Goal: Task Accomplishment & Management: Manage account settings

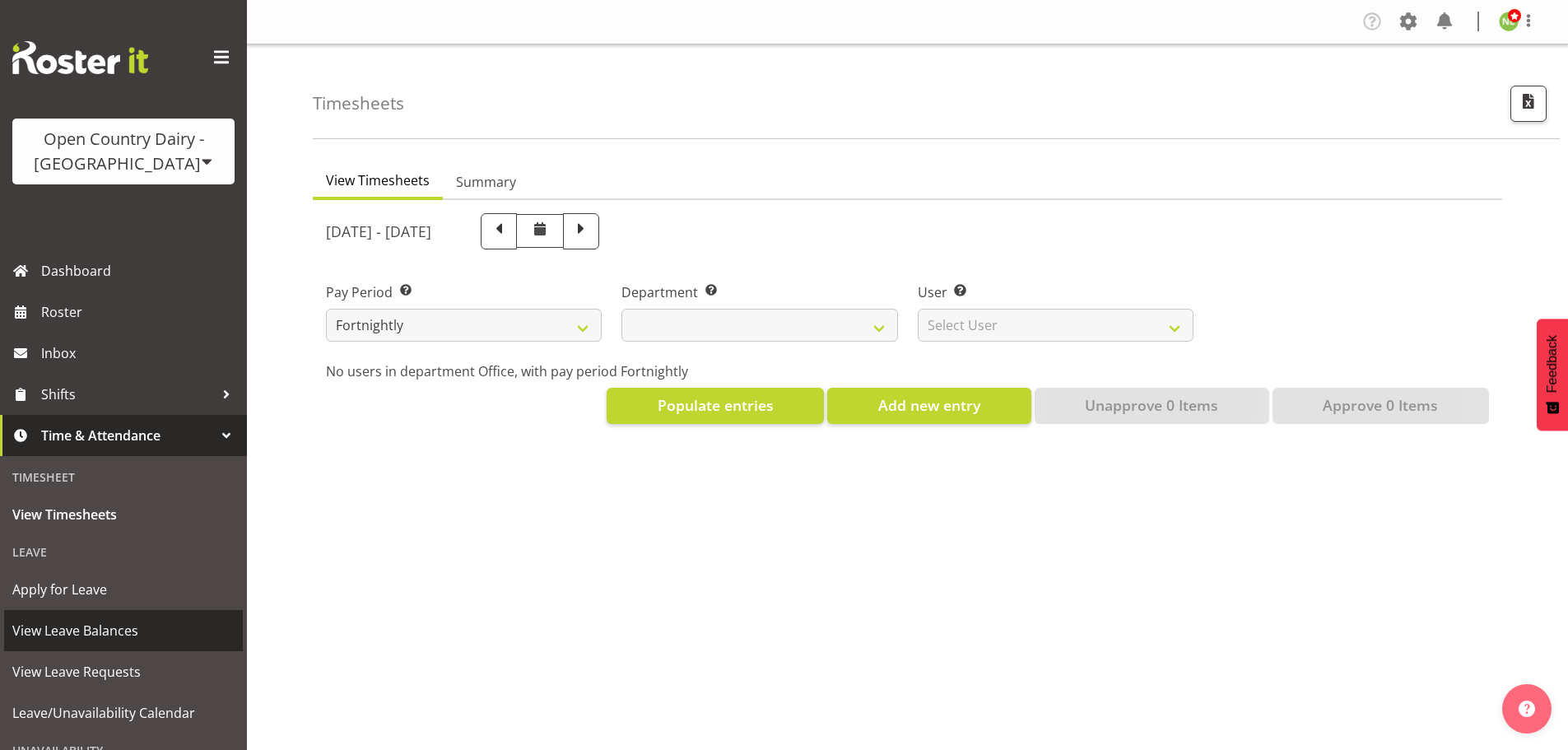
select select
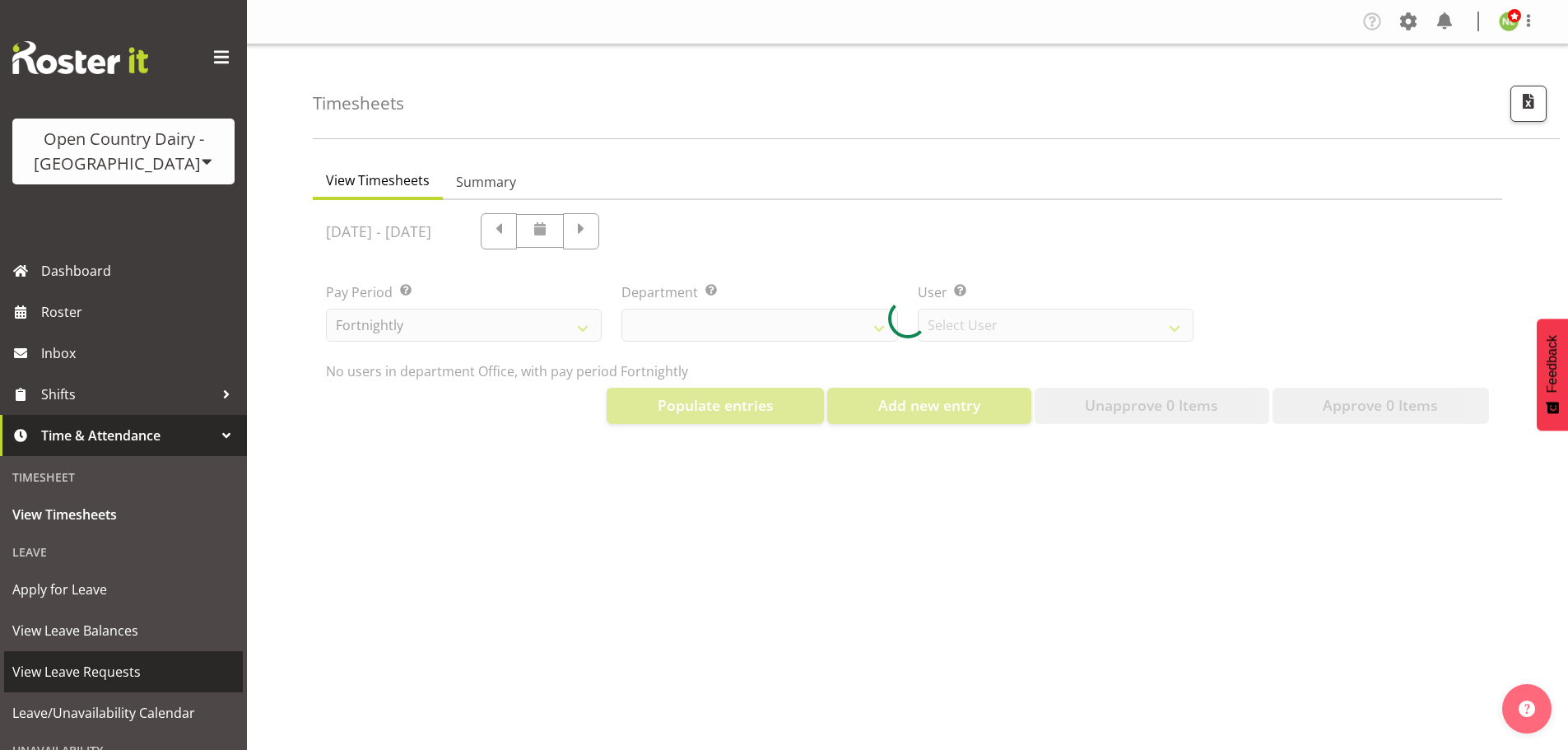
click at [109, 663] on span "View Leave Requests" at bounding box center [123, 671] width 222 height 24
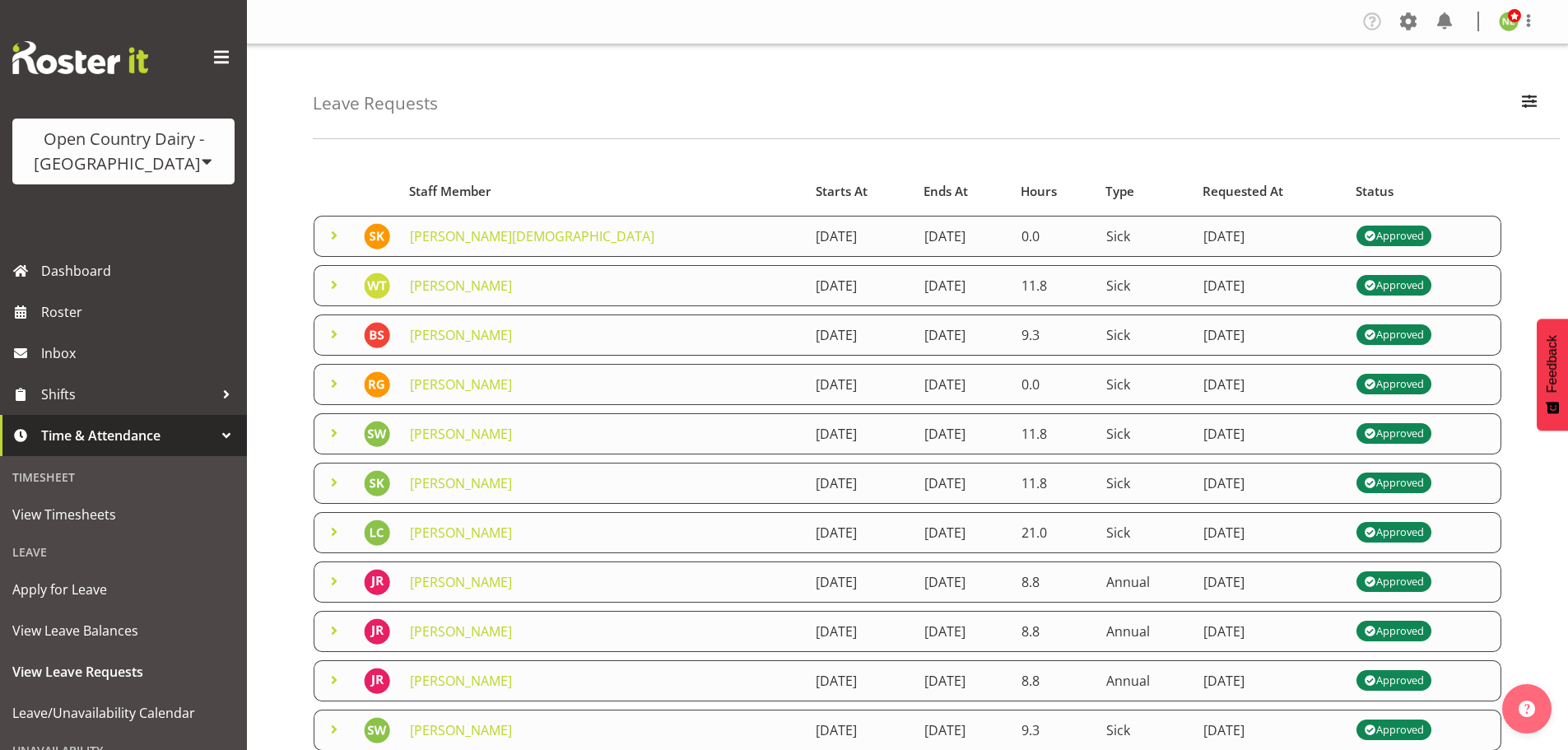
click at [332, 234] on span at bounding box center [334, 235] width 20 height 20
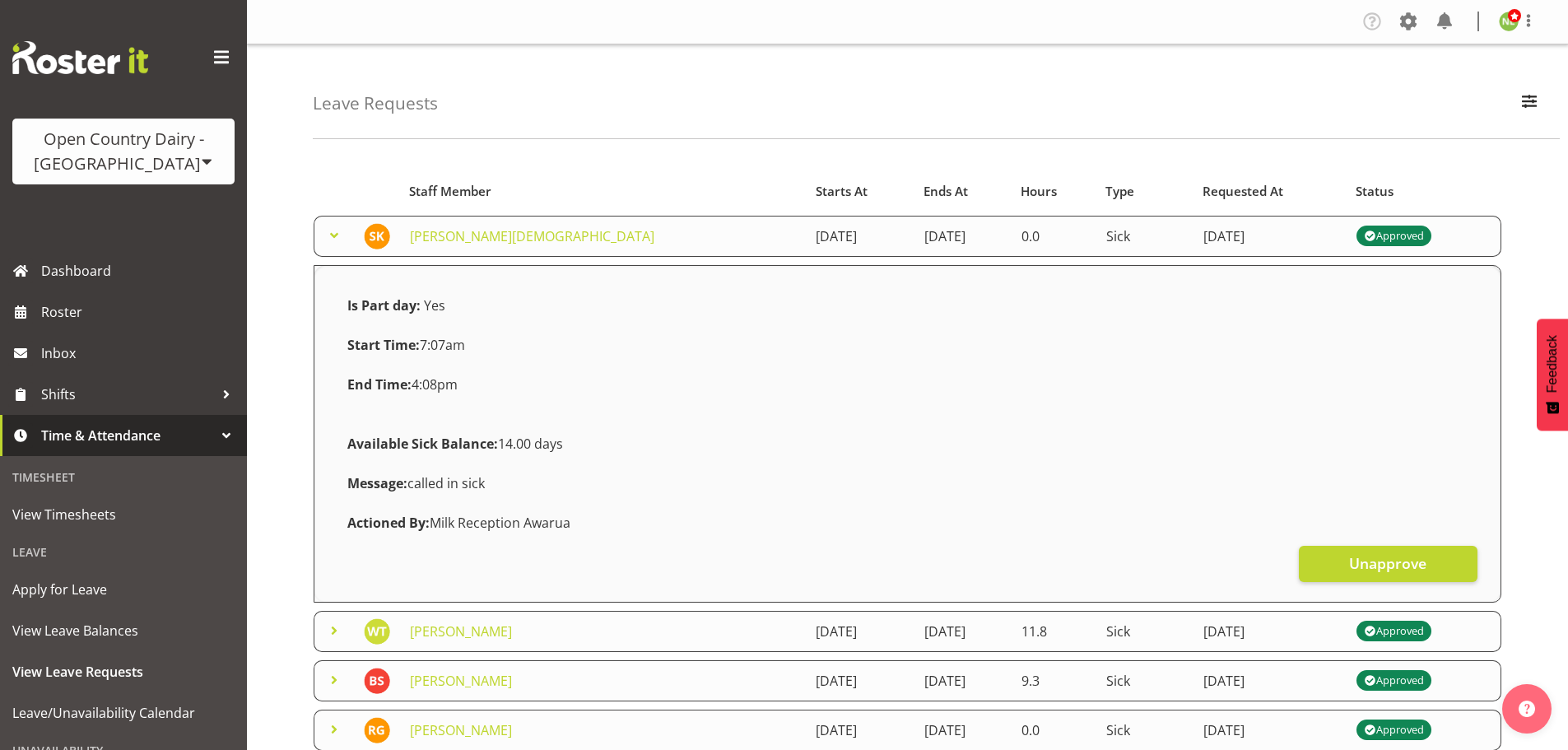
drag, startPoint x: 331, startPoint y: 234, endPoint x: 336, endPoint y: 243, distance: 10.3
click at [331, 233] on span at bounding box center [334, 235] width 20 height 20
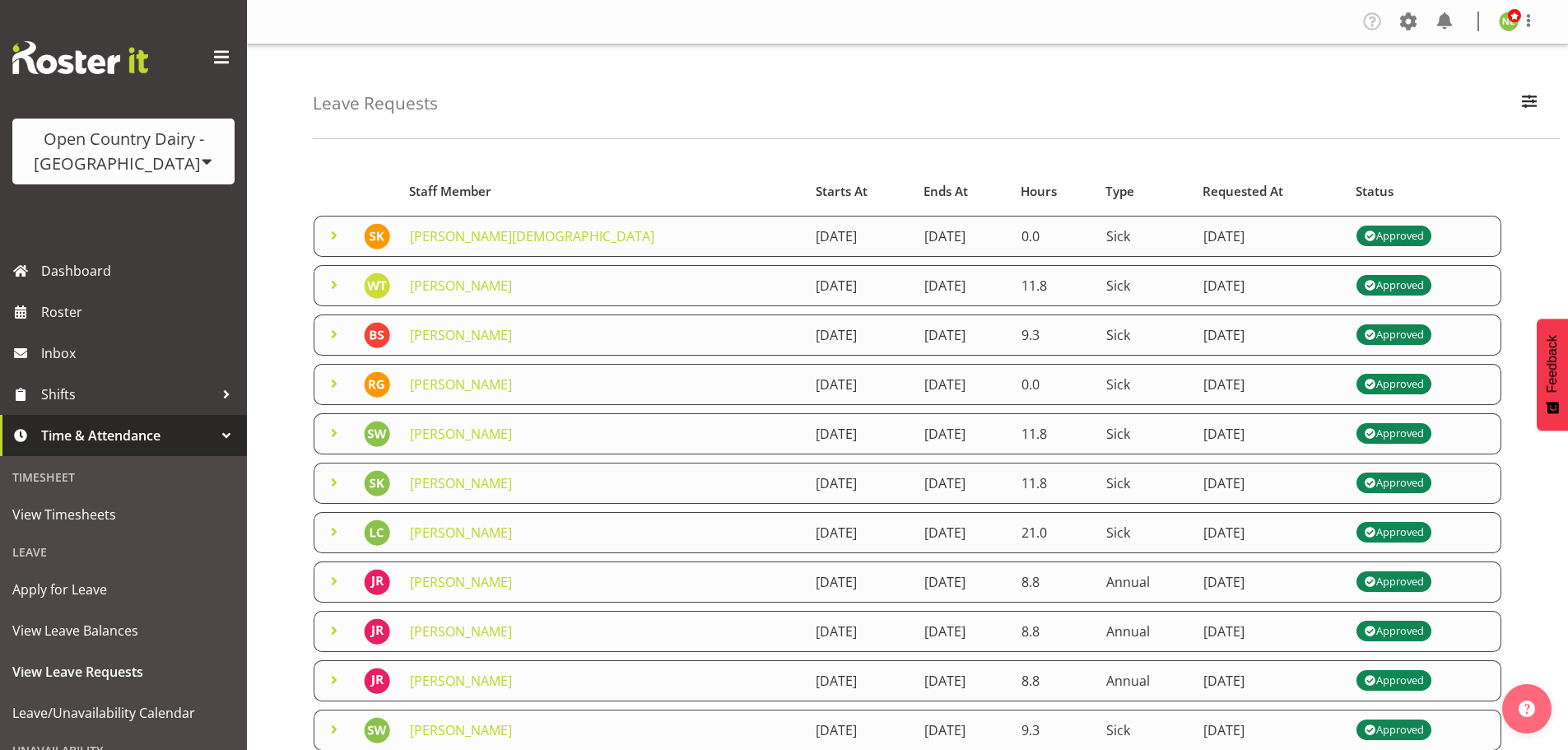
click at [328, 284] on span at bounding box center [334, 284] width 20 height 20
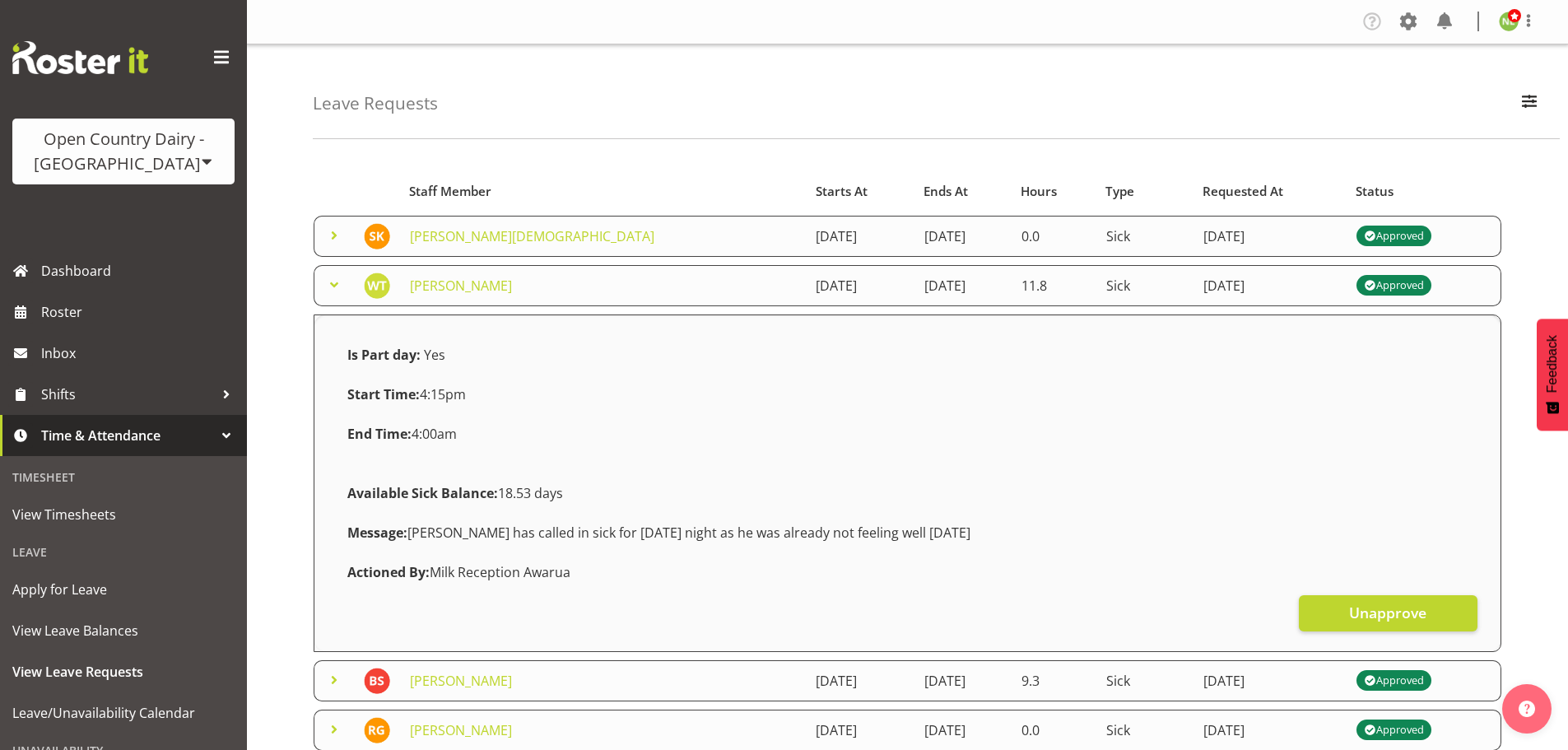
click at [331, 278] on span at bounding box center [334, 284] width 20 height 20
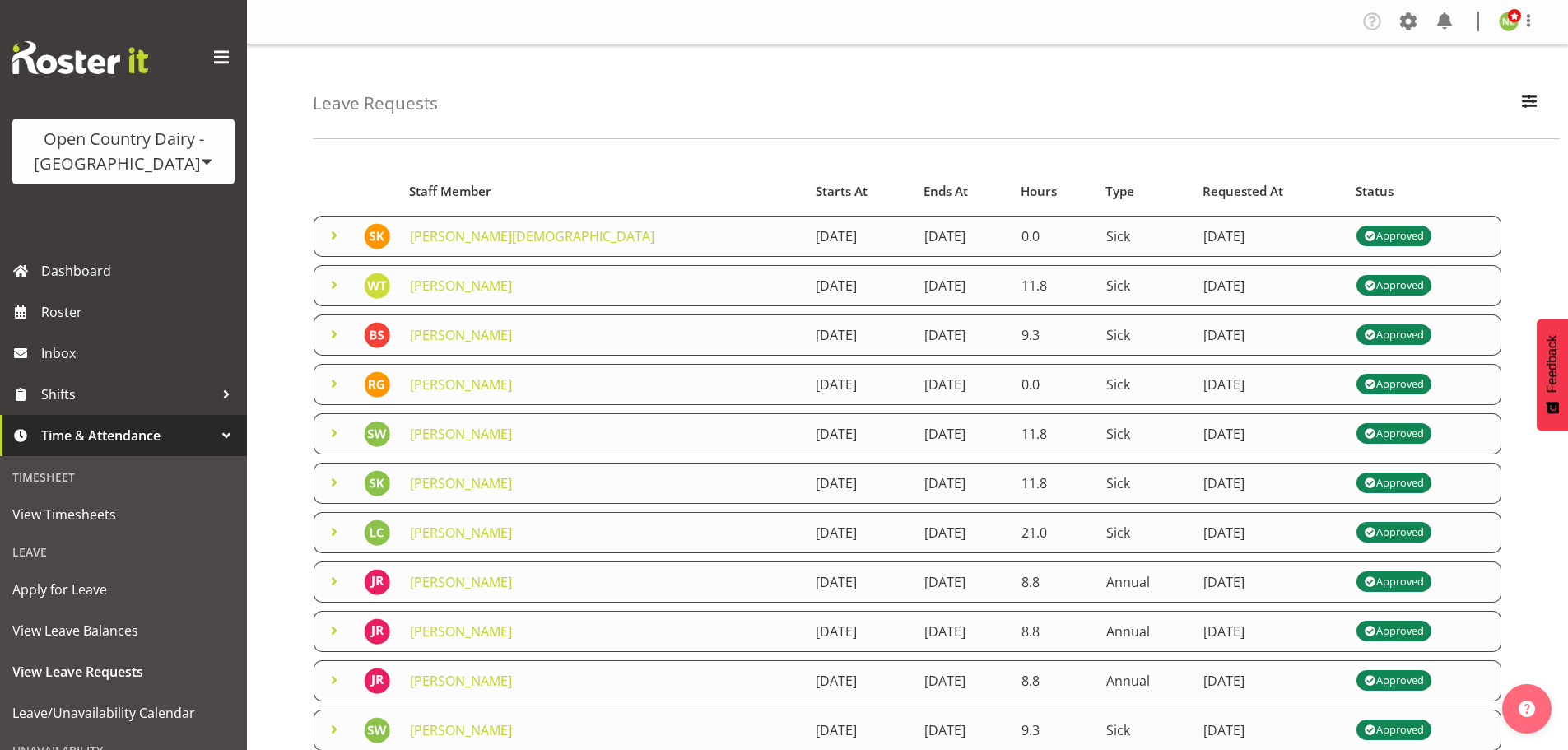
click at [335, 331] on span at bounding box center [334, 334] width 20 height 20
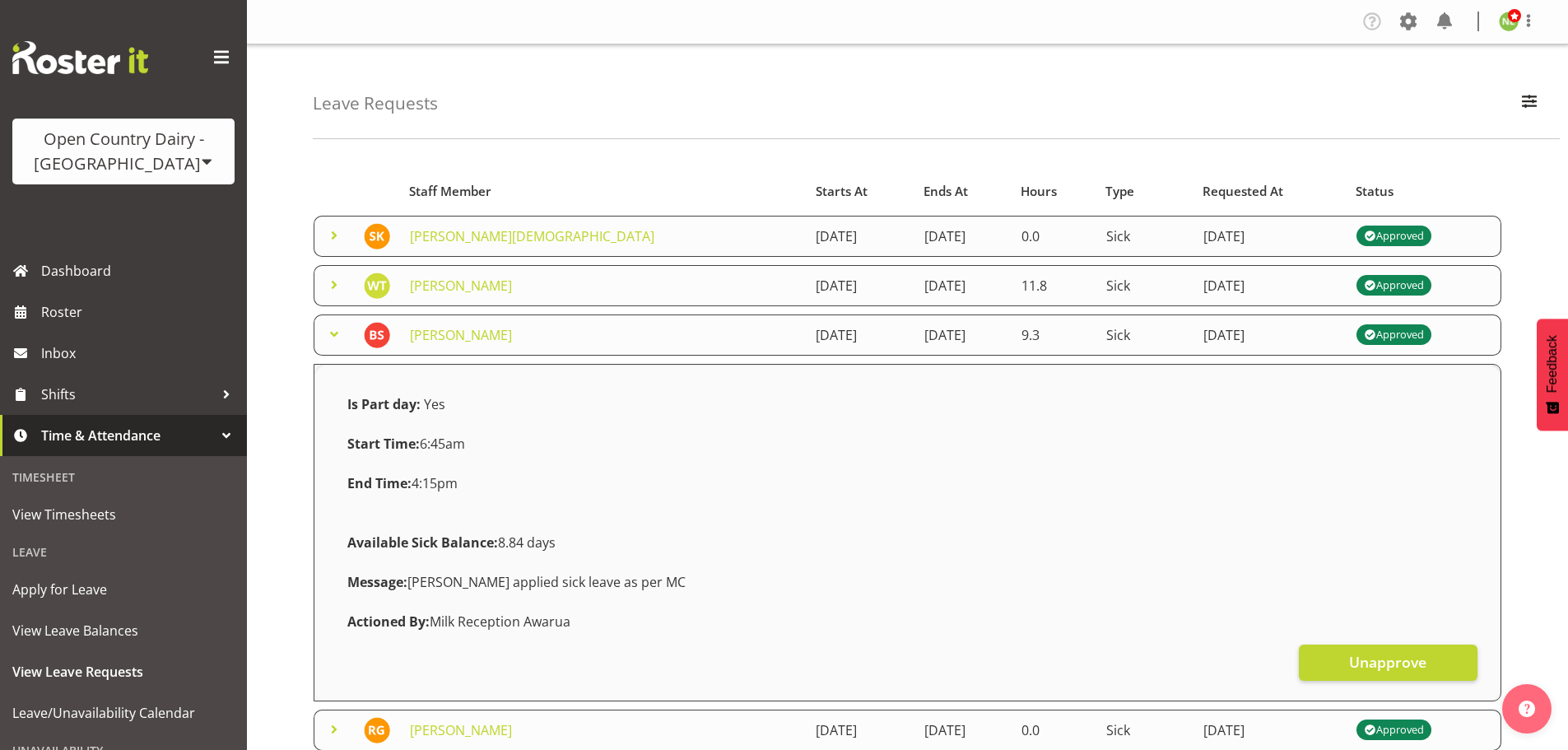
click at [333, 331] on span at bounding box center [334, 334] width 20 height 20
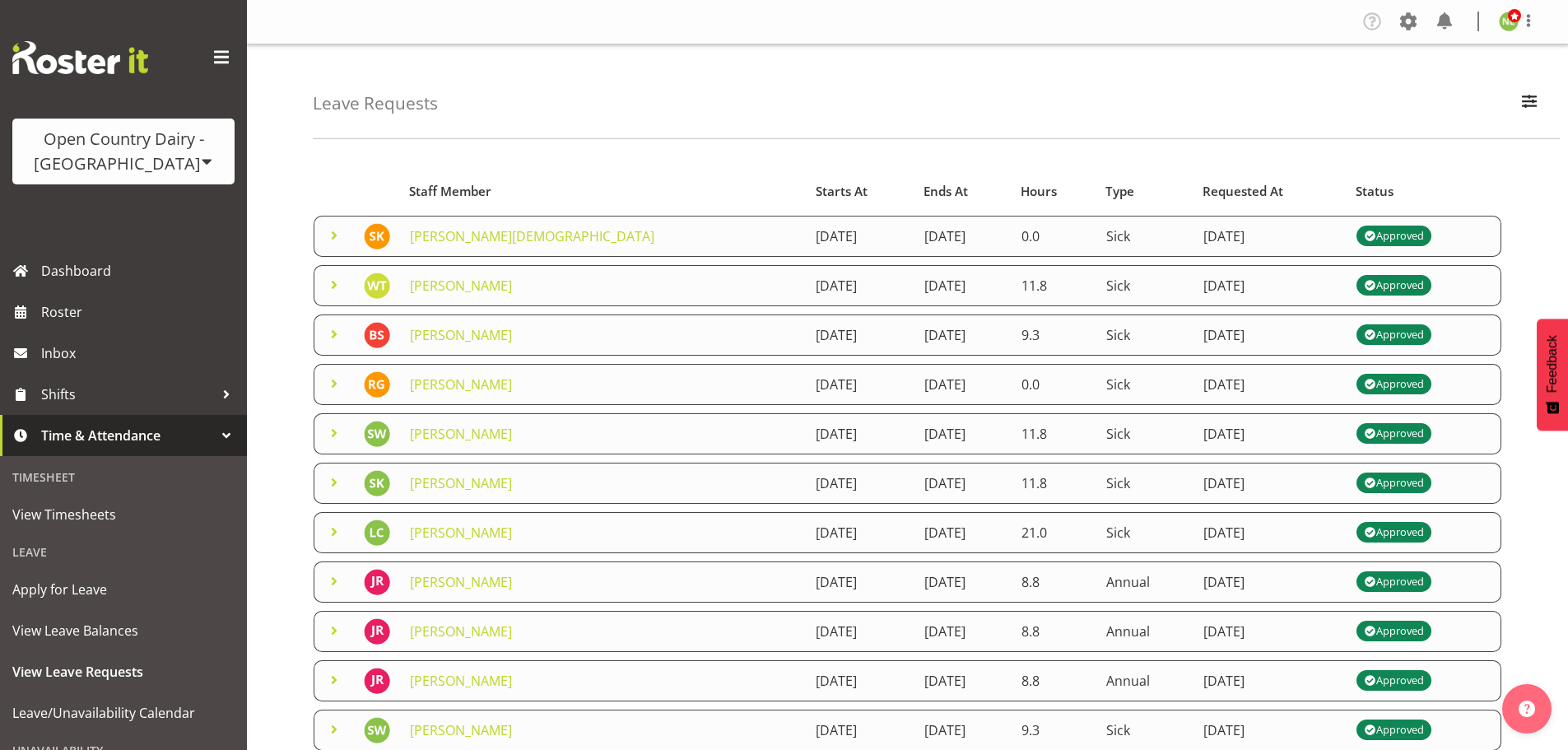
click at [333, 382] on span at bounding box center [334, 383] width 20 height 20
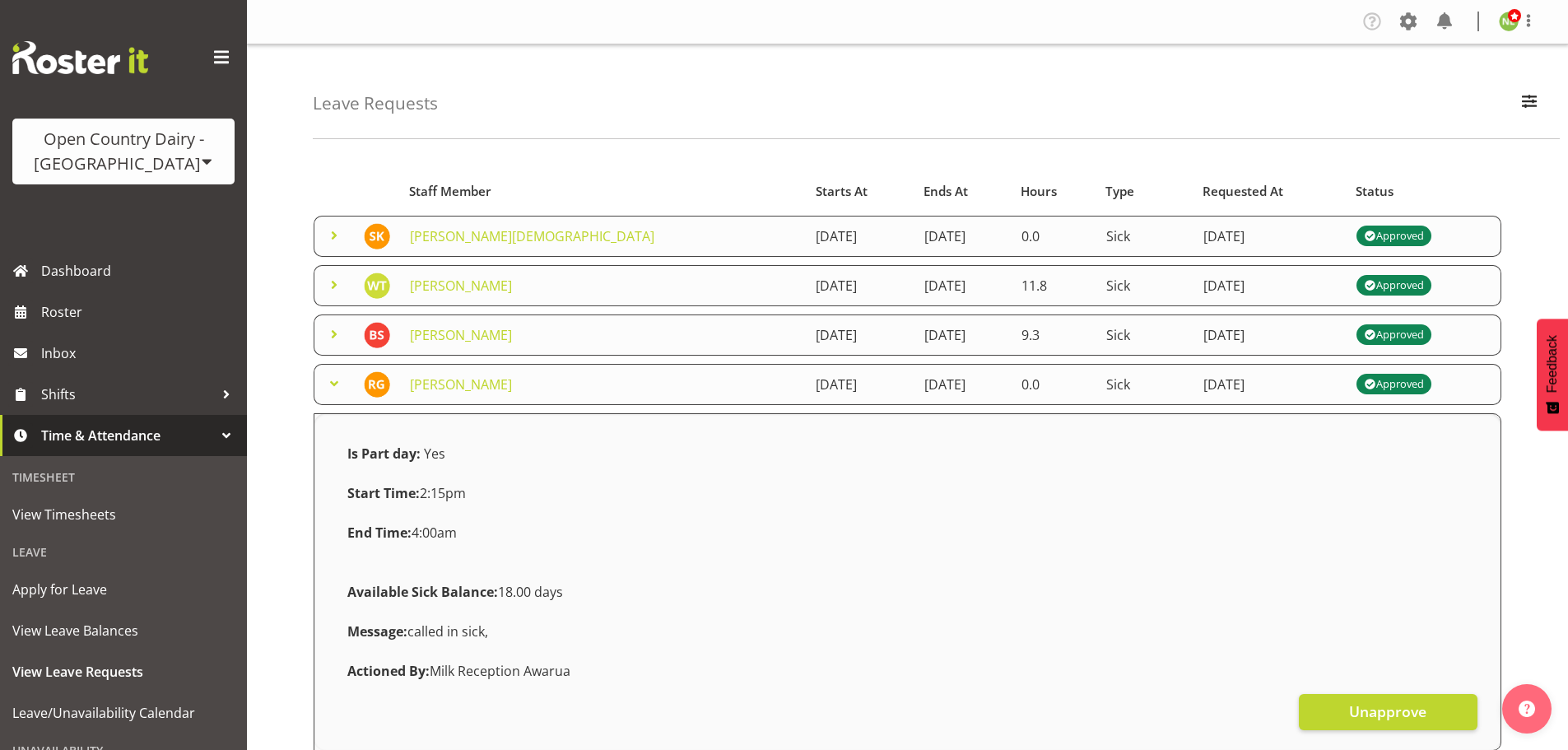
click at [333, 382] on span at bounding box center [334, 383] width 20 height 20
